Goal: Navigation & Orientation: Find specific page/section

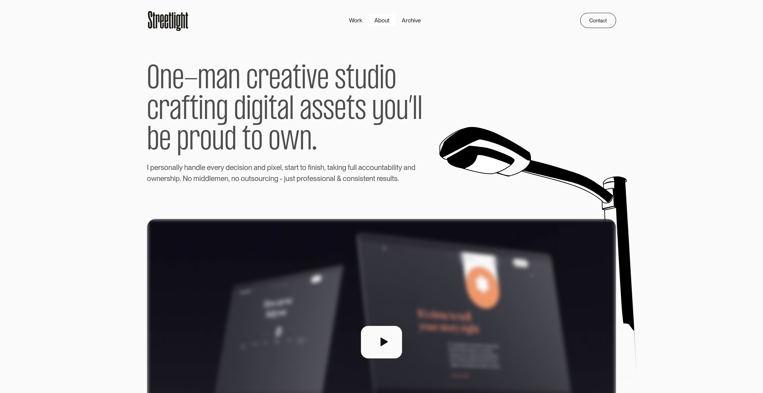
click at [379, 20] on div "About" at bounding box center [381, 20] width 15 height 9
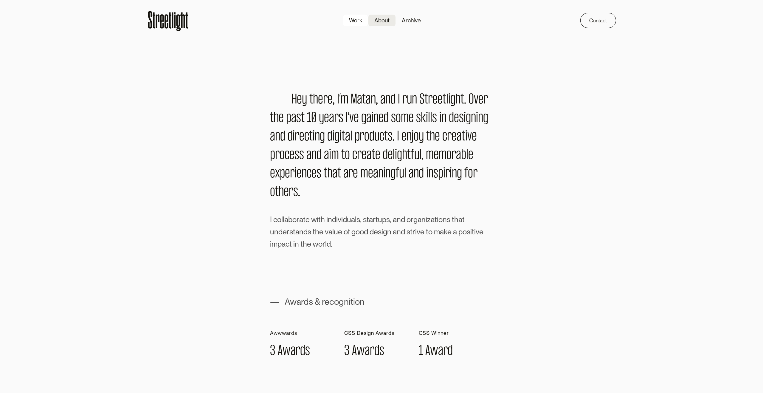
click at [358, 16] on div "Work" at bounding box center [355, 20] width 13 height 9
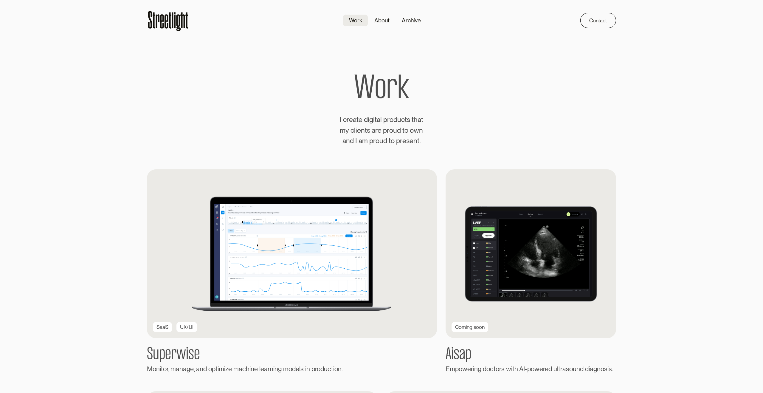
click at [124, 119] on section "W o r k I c r e a t e d i g i t a l p r o d u c t s t h a t m y c l i e n t s a…" at bounding box center [381, 109] width 763 height 73
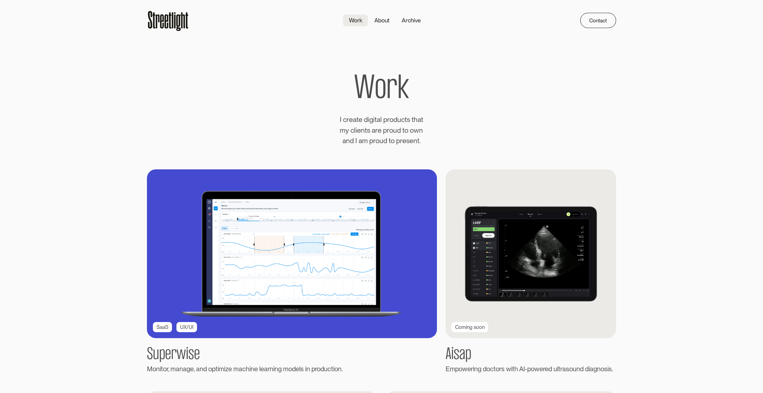
click at [167, 327] on div "SaaS" at bounding box center [162, 327] width 12 height 8
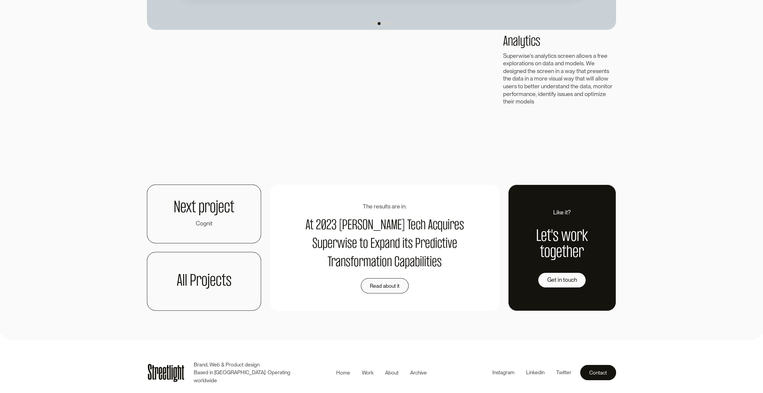
scroll to position [966, 0]
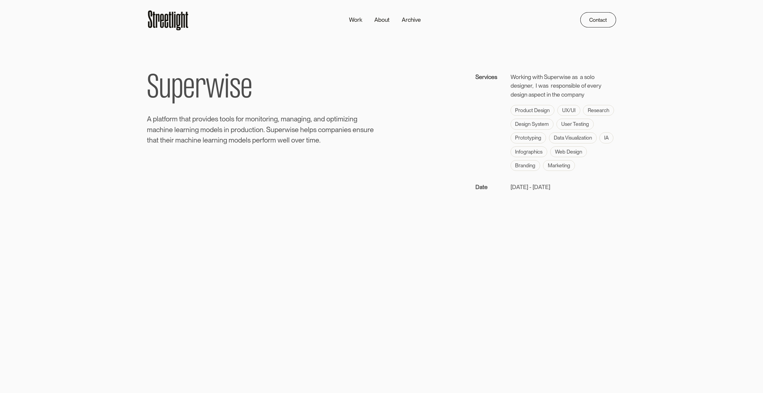
scroll to position [0, 0]
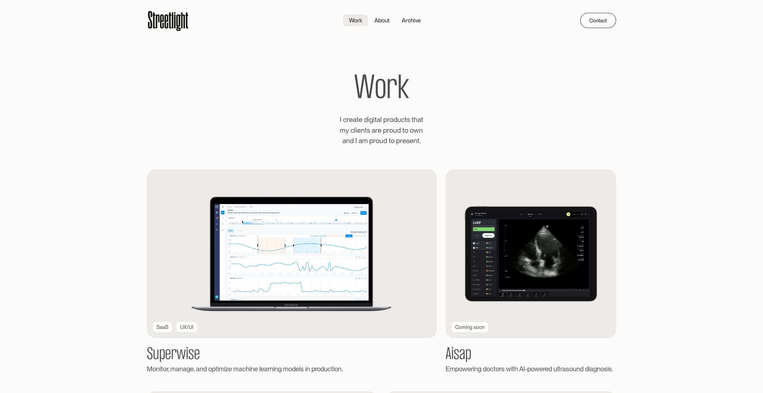
click at [517, 262] on img at bounding box center [531, 253] width 171 height 168
click at [498, 289] on img at bounding box center [531, 253] width 171 height 168
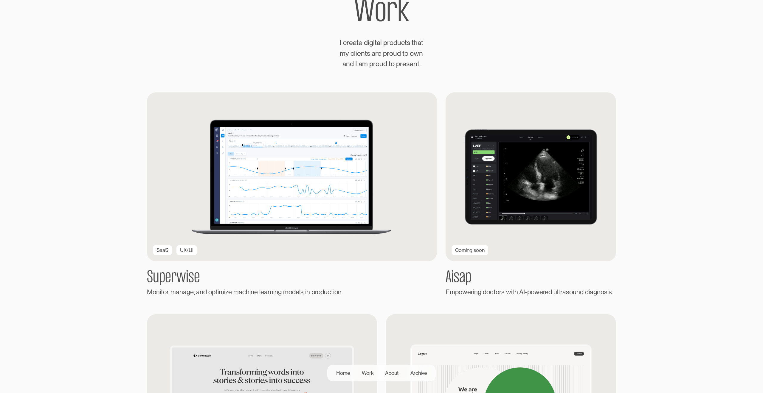
click at [469, 252] on div "Coming soon" at bounding box center [470, 250] width 30 height 8
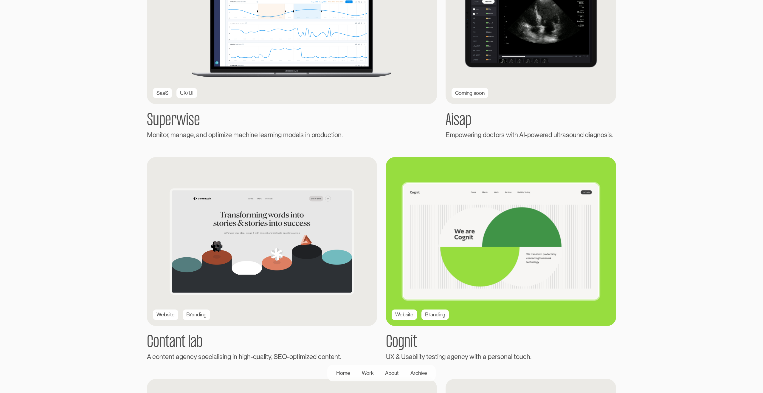
scroll to position [234, 0]
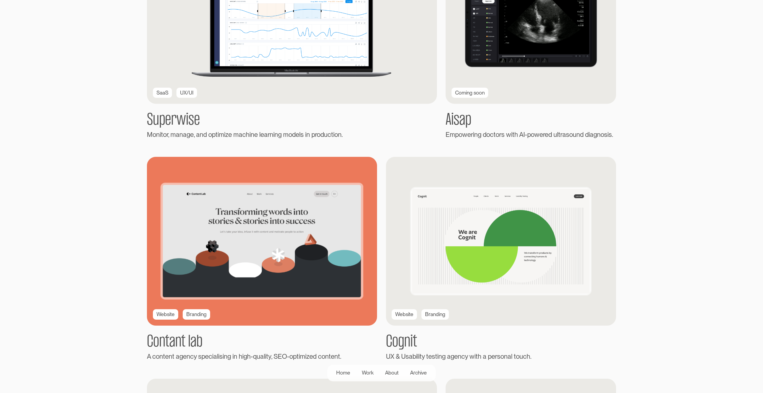
click at [166, 311] on div "Website" at bounding box center [165, 314] width 18 height 8
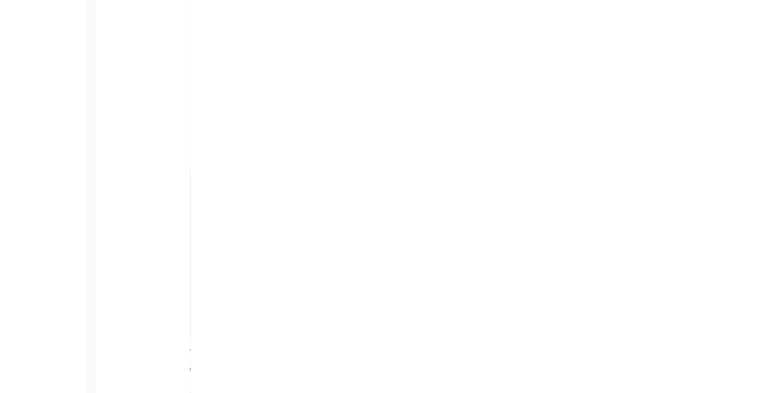
scroll to position [234, 0]
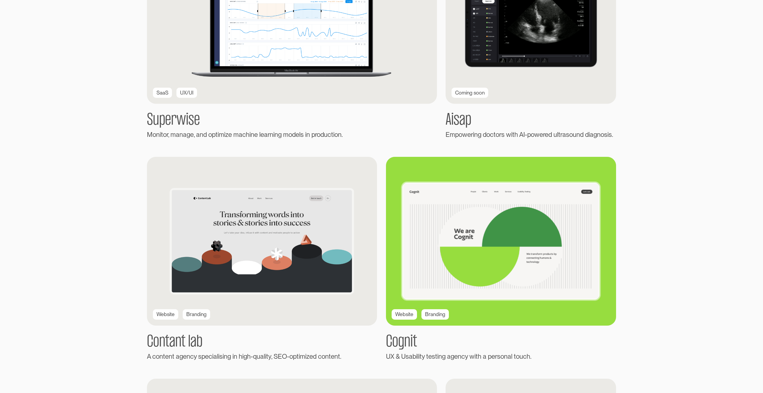
click at [490, 215] on img at bounding box center [500, 240] width 253 height 185
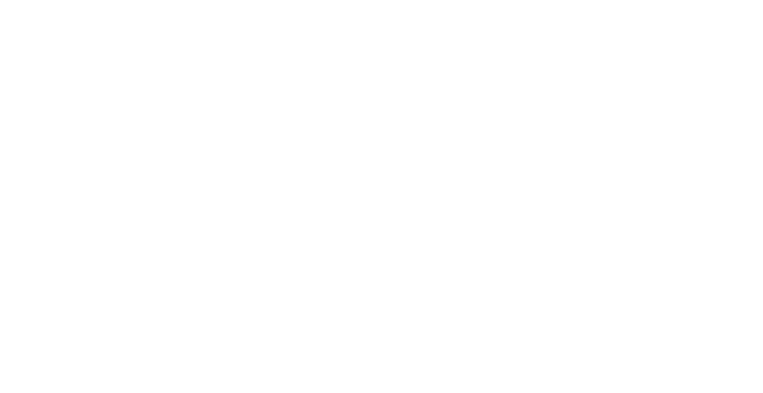
scroll to position [235, 0]
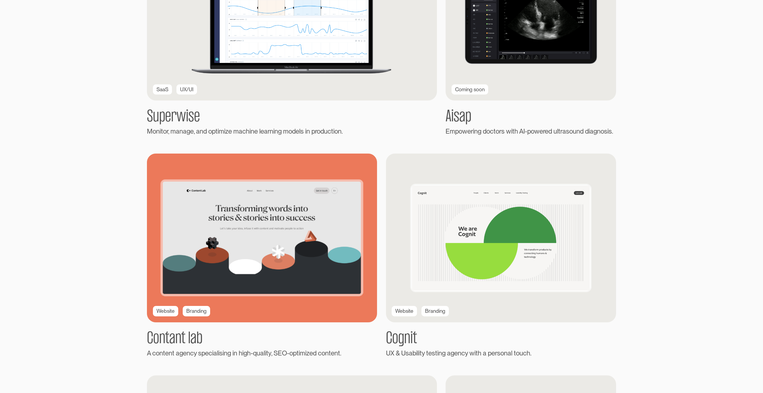
scroll to position [238, 0]
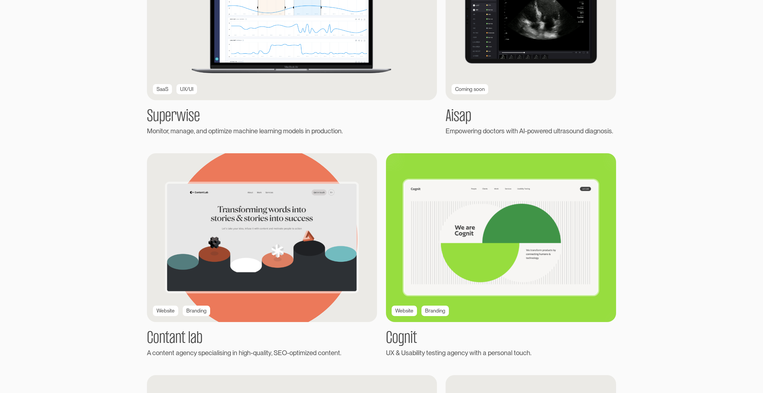
click at [512, 209] on img at bounding box center [501, 237] width 250 height 183
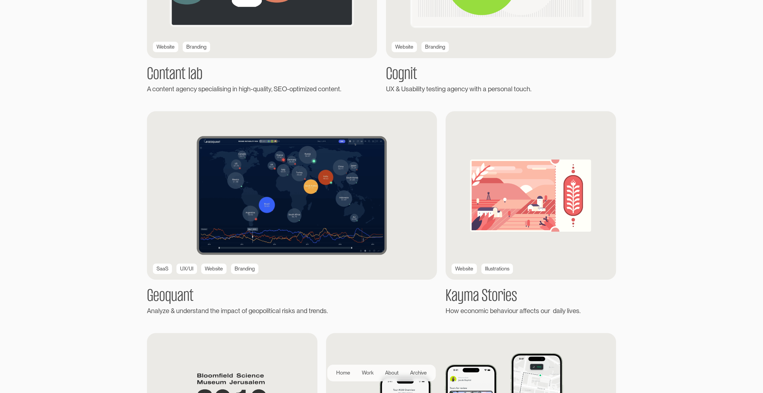
scroll to position [502, 0]
